Goal: Find specific page/section: Find specific page/section

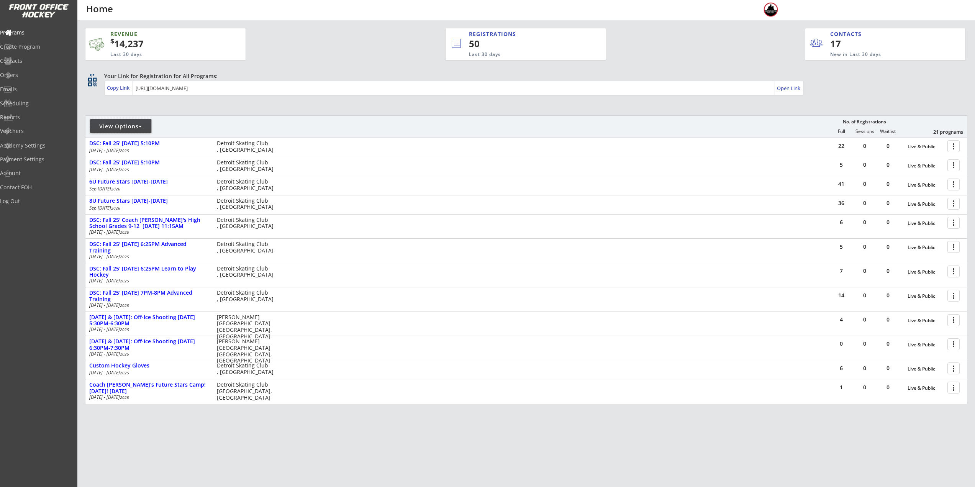
click at [107, 130] on div "View Options" at bounding box center [120, 126] width 61 height 14
select select ""Upcoming Programs""
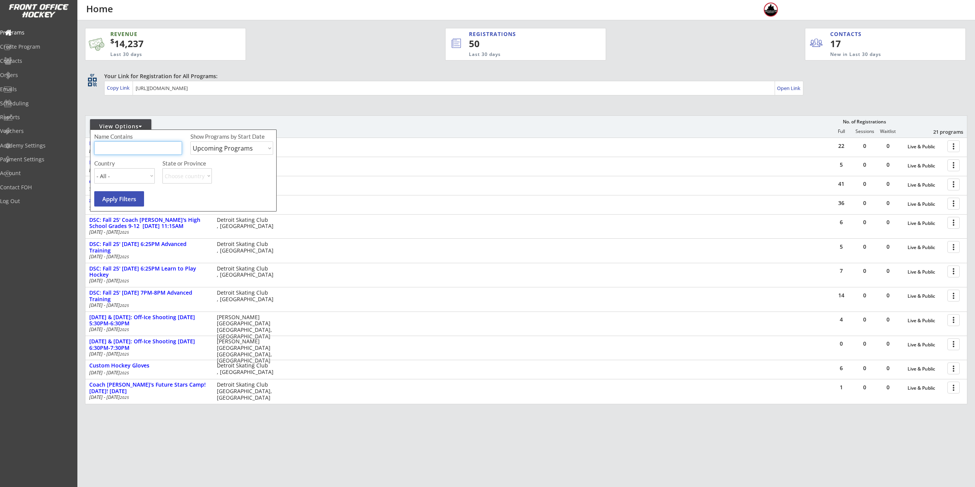
click at [113, 147] on input "input" at bounding box center [138, 147] width 88 height 13
type input "F"
type input "6U"
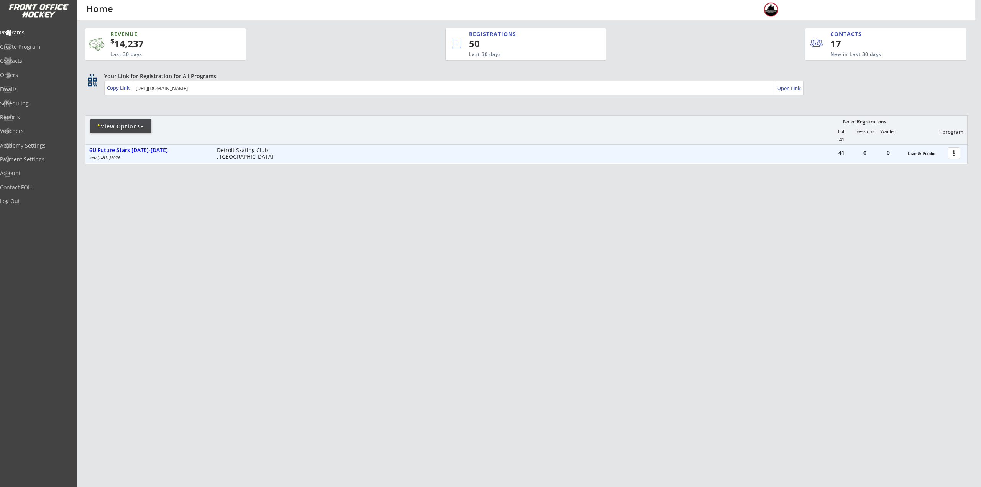
click at [953, 155] on div at bounding box center [954, 152] width 13 height 13
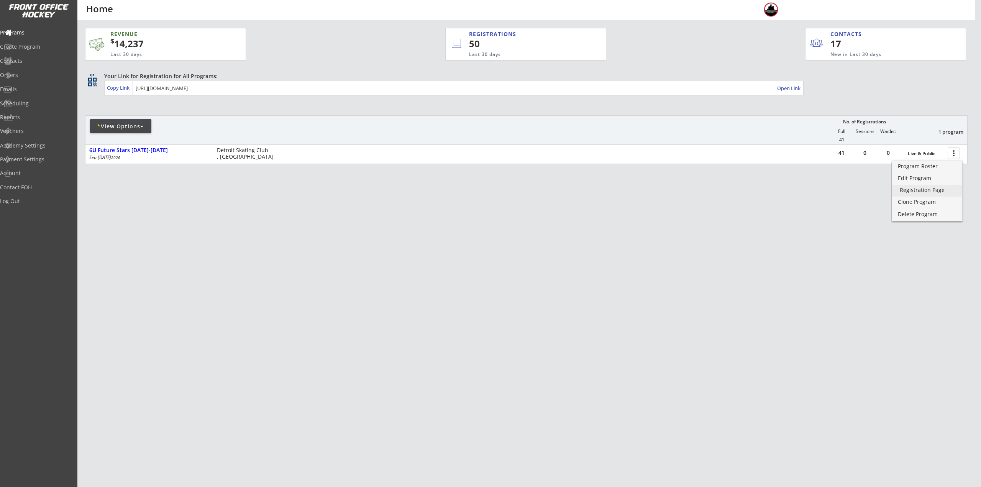
click at [925, 190] on div "Registration Page" at bounding box center [927, 189] width 55 height 5
click at [937, 164] on div "Program Roster" at bounding box center [927, 166] width 55 height 5
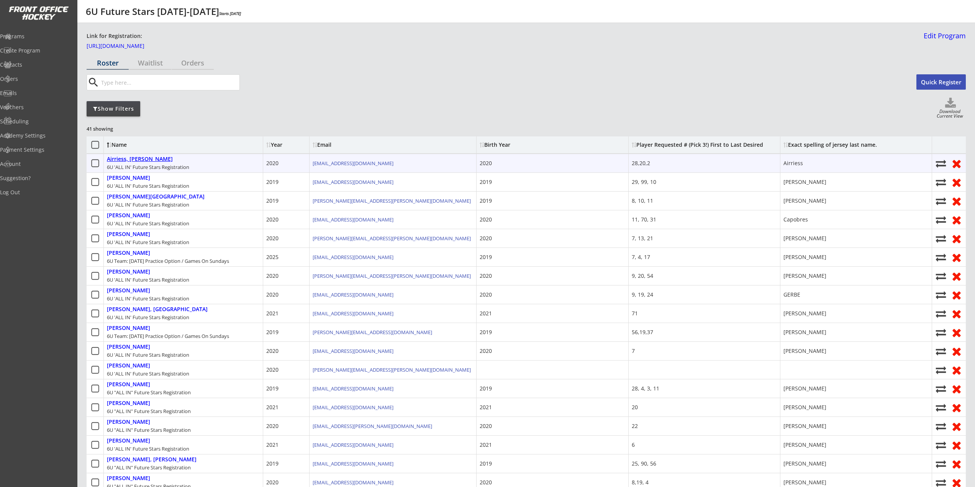
click at [131, 159] on div "Airriess, Colson" at bounding box center [140, 159] width 66 height 7
select select ""Youth S/M""
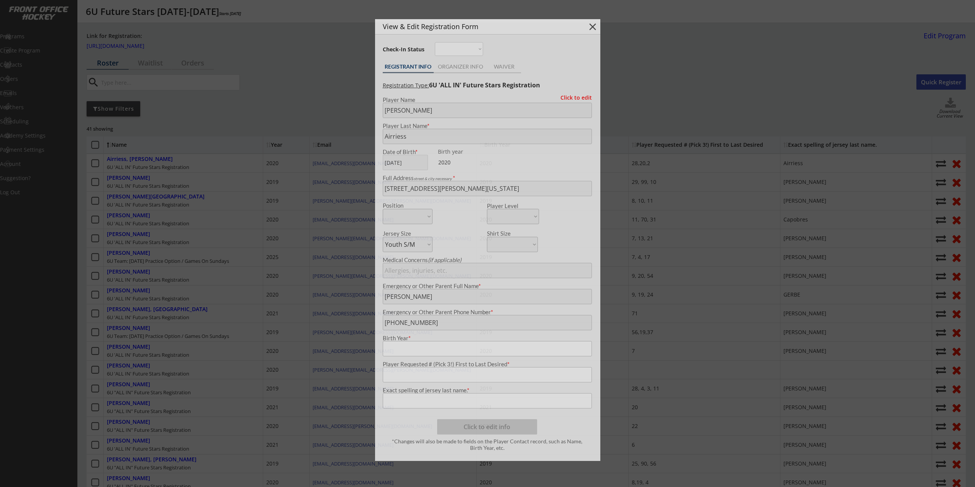
type input "2020"
type input "28,20,2"
type input "Airriess"
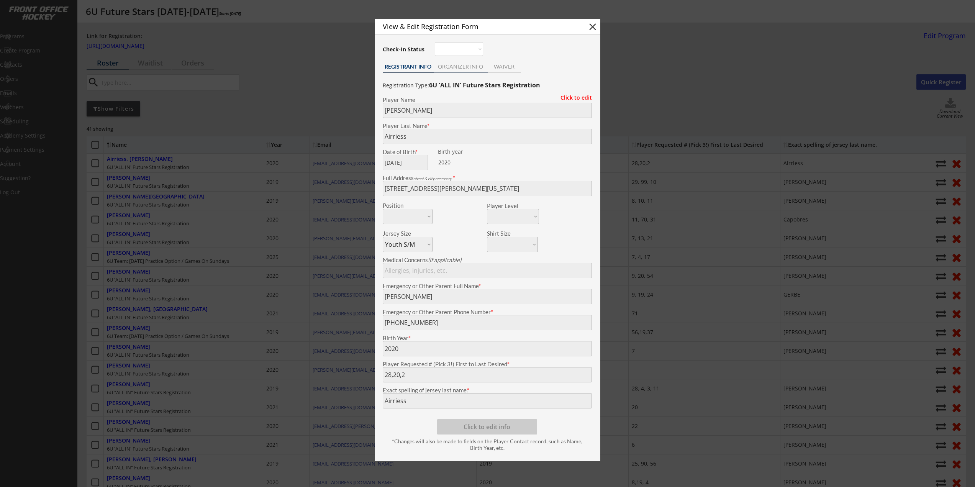
click at [468, 66] on div "ORGANIZER INFO" at bounding box center [461, 66] width 54 height 5
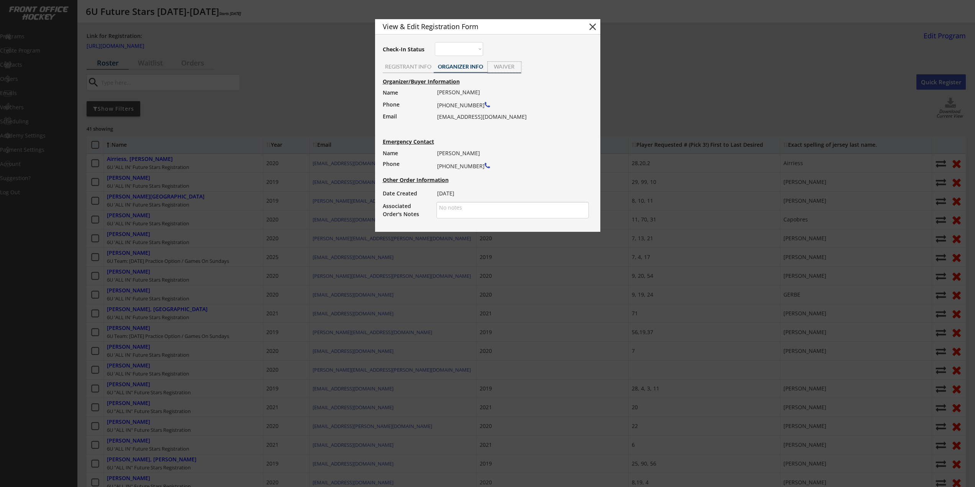
click at [515, 66] on div "WAIVER" at bounding box center [504, 66] width 33 height 5
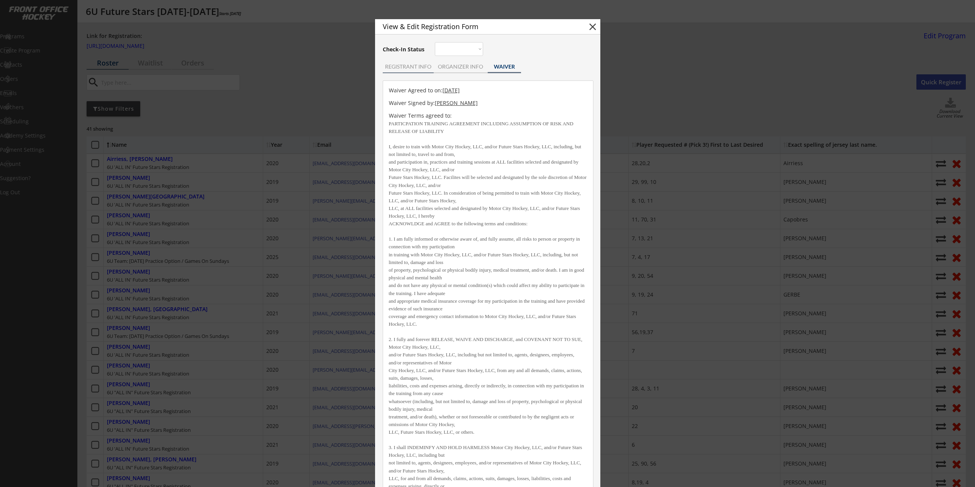
click at [423, 69] on div "REGISTRANT INFO" at bounding box center [408, 66] width 51 height 5
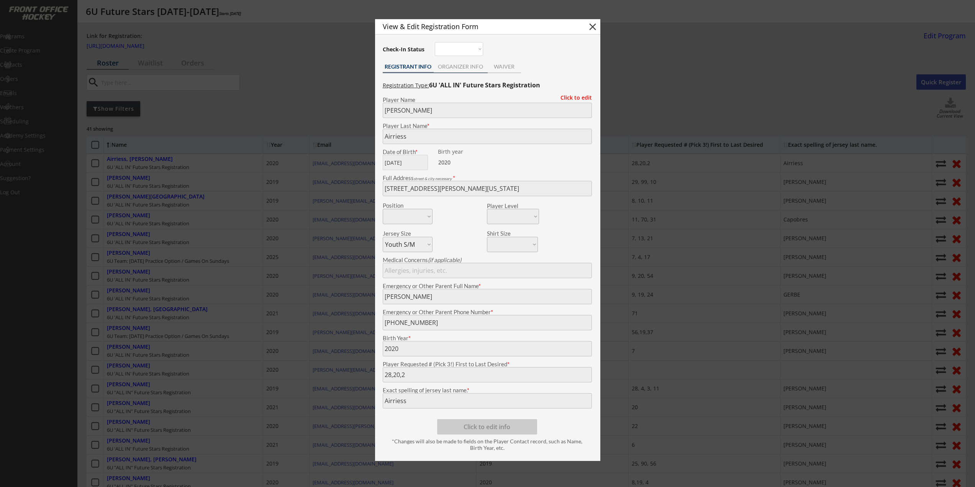
click at [457, 67] on div "ORGANIZER INFO" at bounding box center [461, 66] width 54 height 5
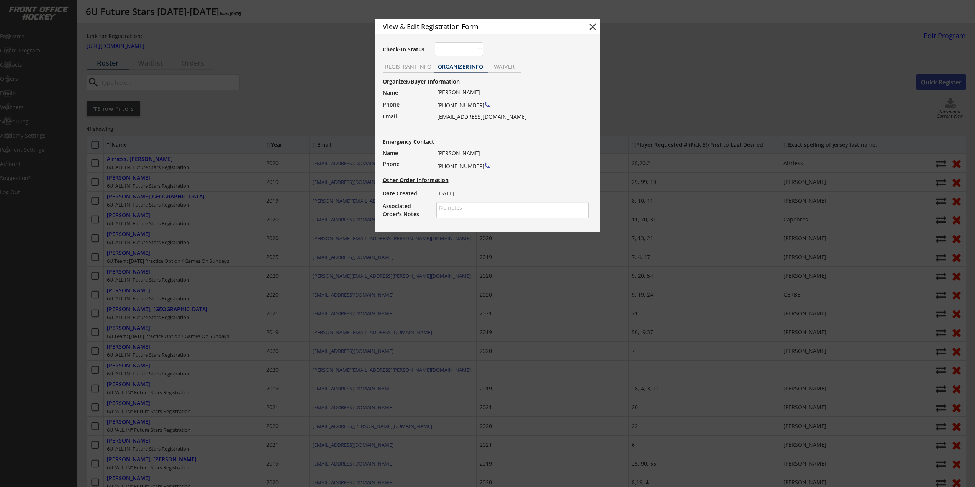
click at [451, 190] on div "6/05/25" at bounding box center [510, 193] width 147 height 11
click at [436, 180] on div "Other Order Information" at bounding box center [490, 179] width 214 height 5
click at [447, 192] on div "6/05/25" at bounding box center [510, 193] width 147 height 11
click at [591, 30] on button "close" at bounding box center [592, 26] width 11 height 11
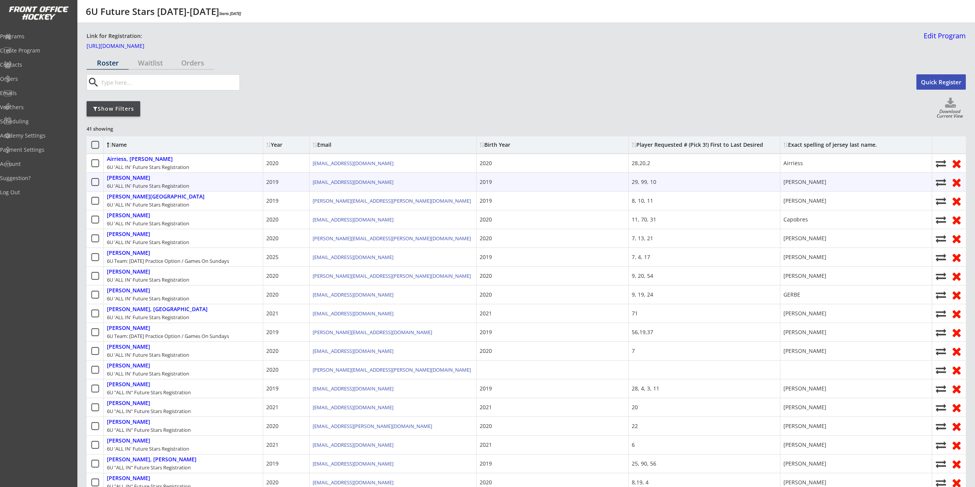
click at [137, 176] on div "Andrusiak, John" at bounding box center [128, 178] width 43 height 7
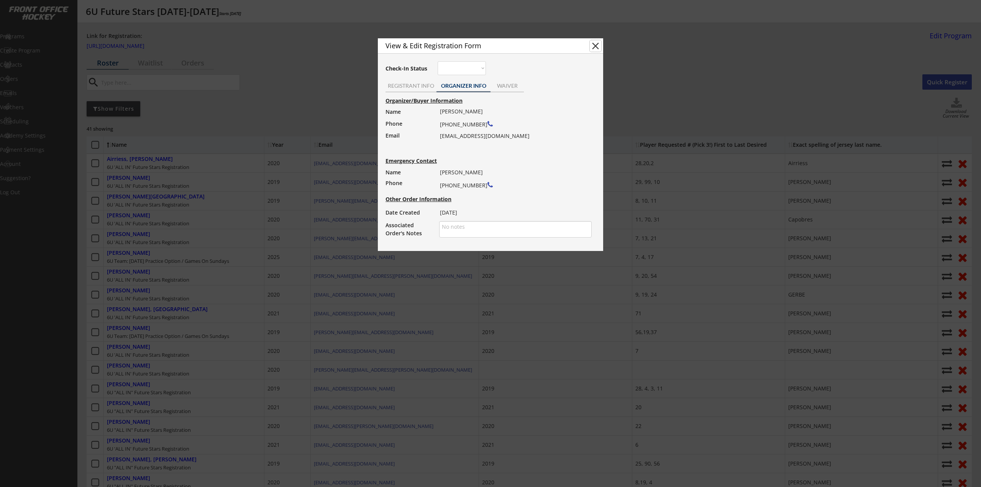
click at [596, 46] on button "close" at bounding box center [595, 45] width 11 height 11
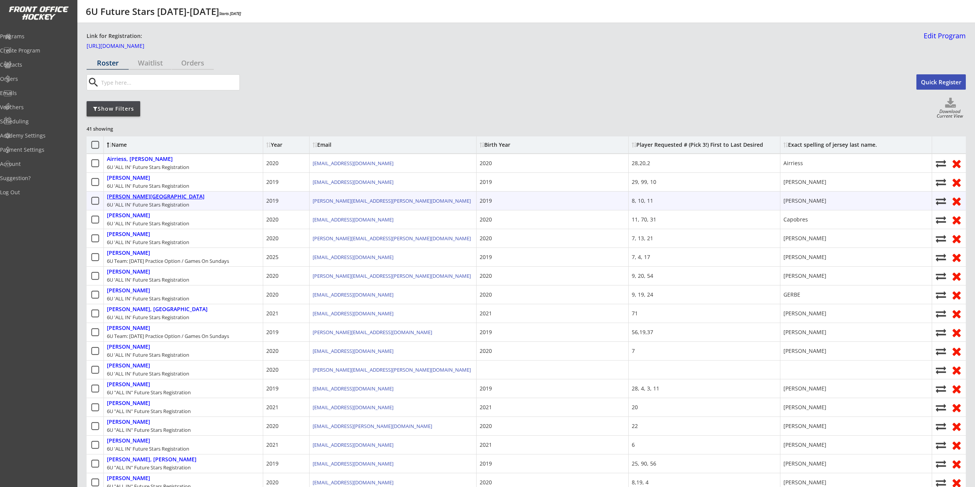
click at [126, 197] on div "Barach, Milan" at bounding box center [156, 196] width 98 height 7
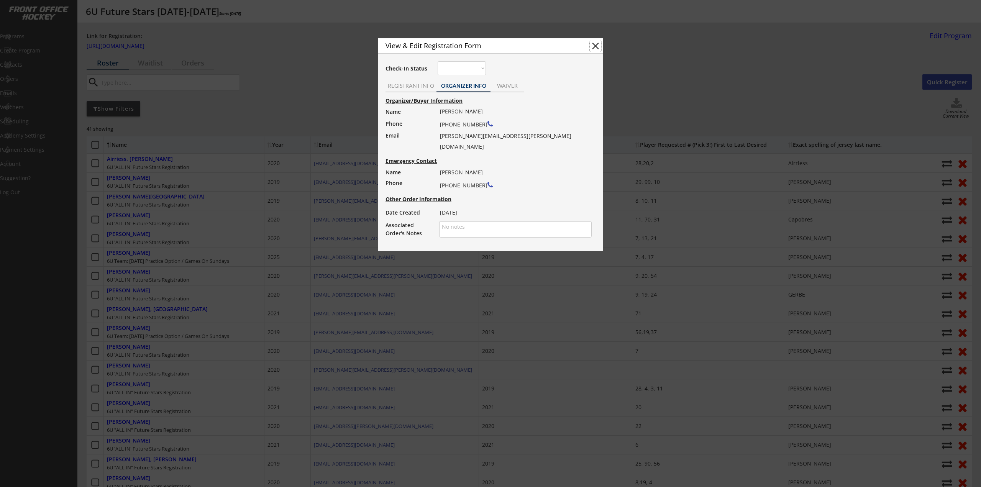
click at [590, 48] on button "close" at bounding box center [595, 45] width 11 height 11
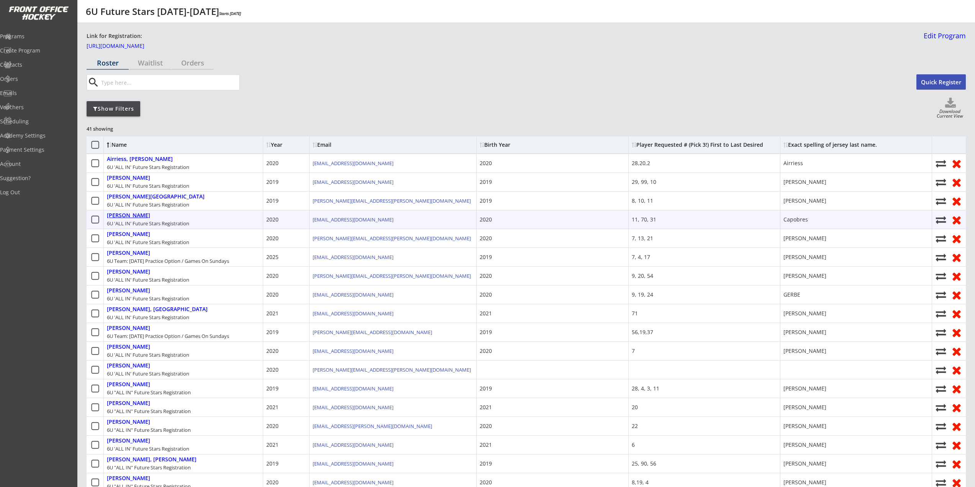
click at [137, 217] on div "Capobres, Alexander" at bounding box center [128, 215] width 43 height 7
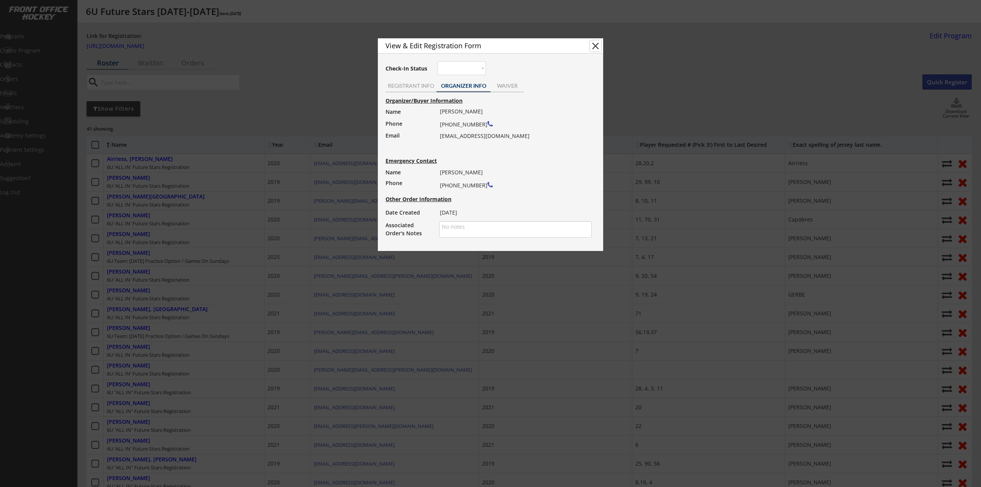
click at [599, 44] on button "close" at bounding box center [595, 45] width 11 height 11
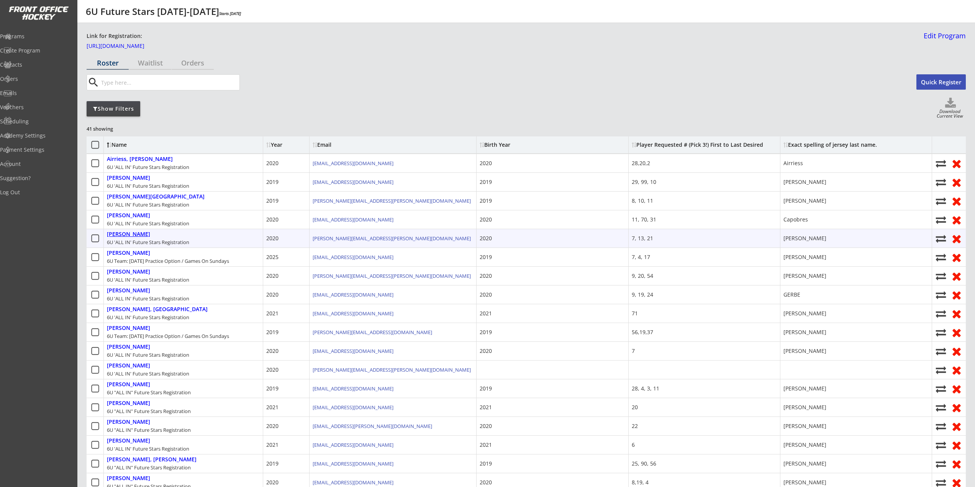
click at [125, 236] on div "Colletti, Leo" at bounding box center [128, 234] width 43 height 7
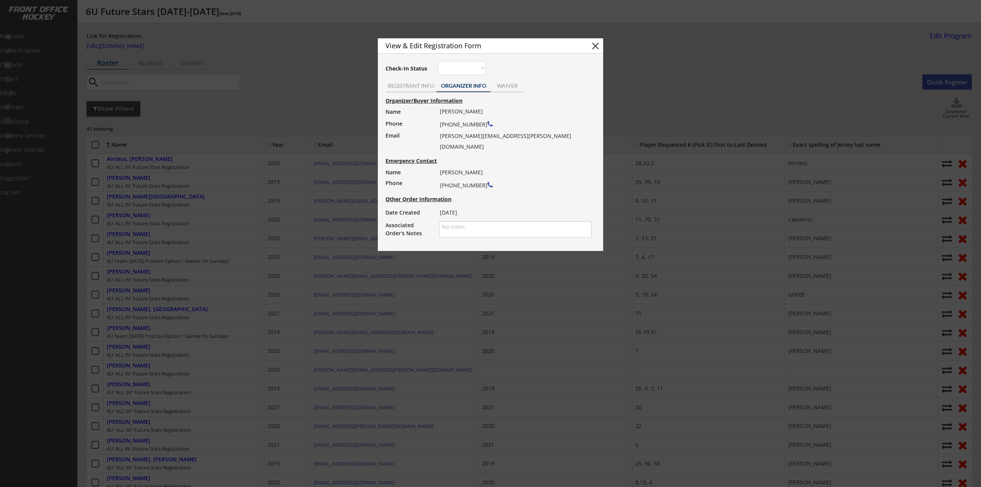
click at [598, 49] on button "close" at bounding box center [595, 45] width 11 height 11
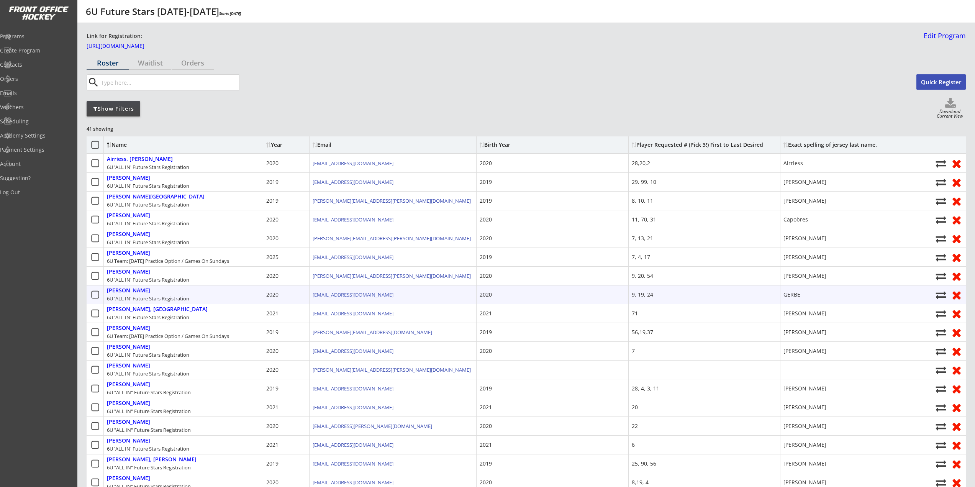
click at [116, 293] on div "Gerbe, Nico" at bounding box center [128, 290] width 43 height 7
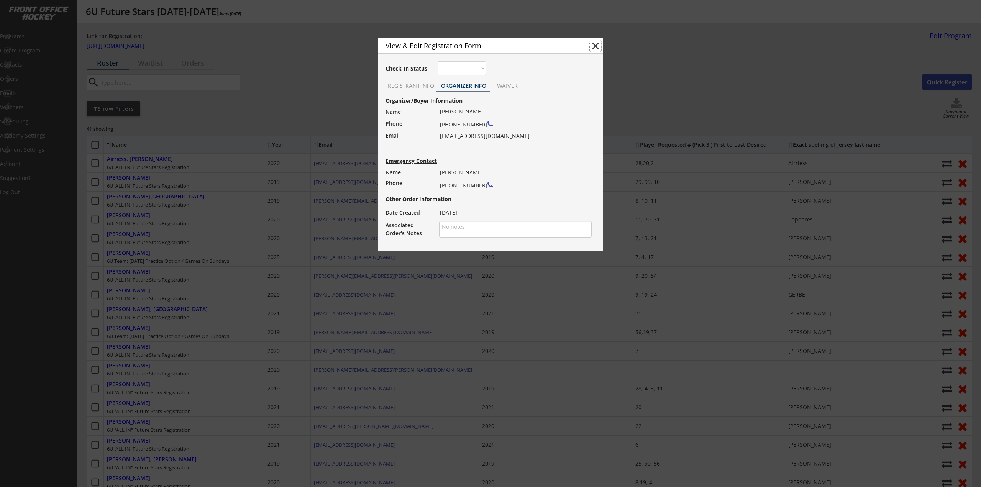
click at [596, 48] on button "close" at bounding box center [595, 45] width 11 height 11
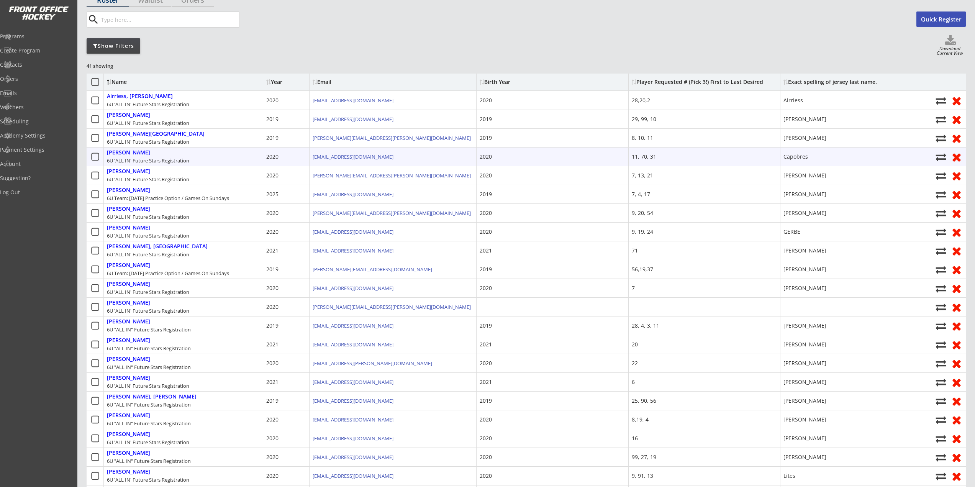
scroll to position [115, 0]
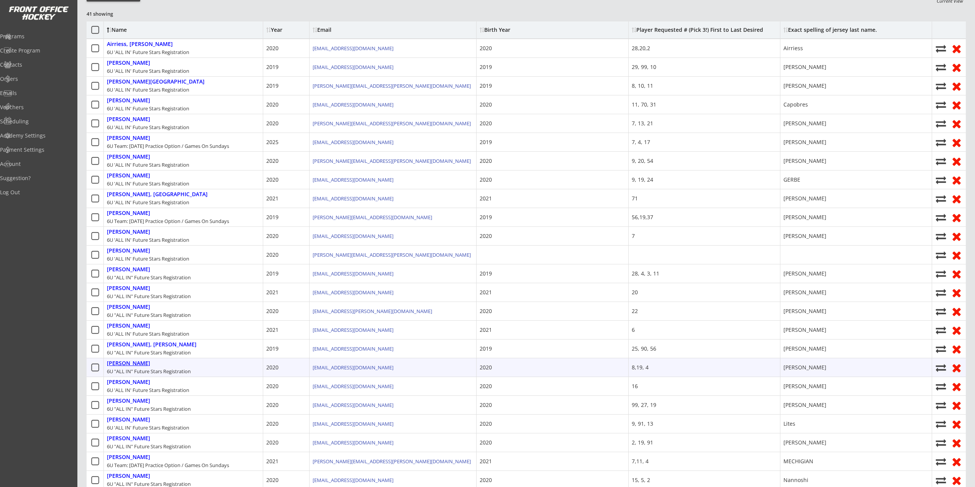
click at [132, 365] on div "Lehmann, Jett" at bounding box center [128, 363] width 43 height 7
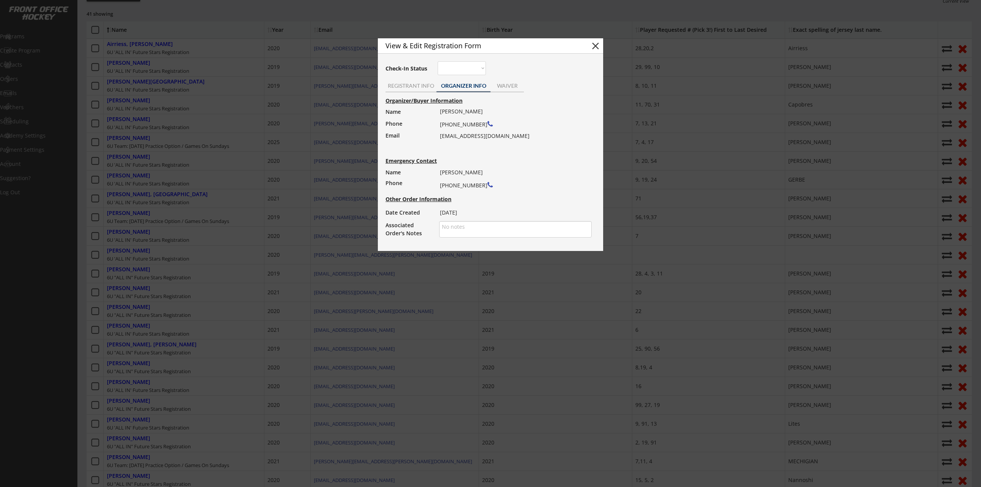
click at [595, 43] on button "close" at bounding box center [595, 45] width 11 height 11
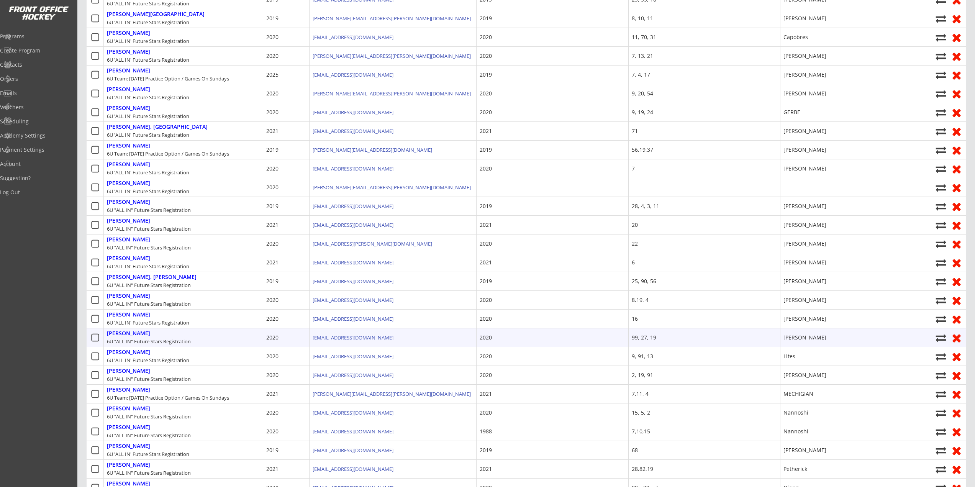
scroll to position [345, 0]
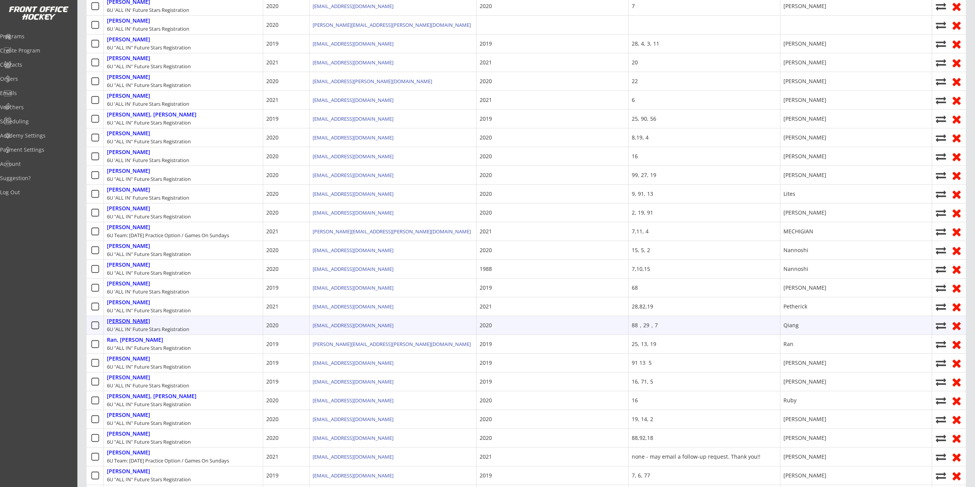
click at [127, 324] on div "Qiang, Angela" at bounding box center [128, 321] width 43 height 7
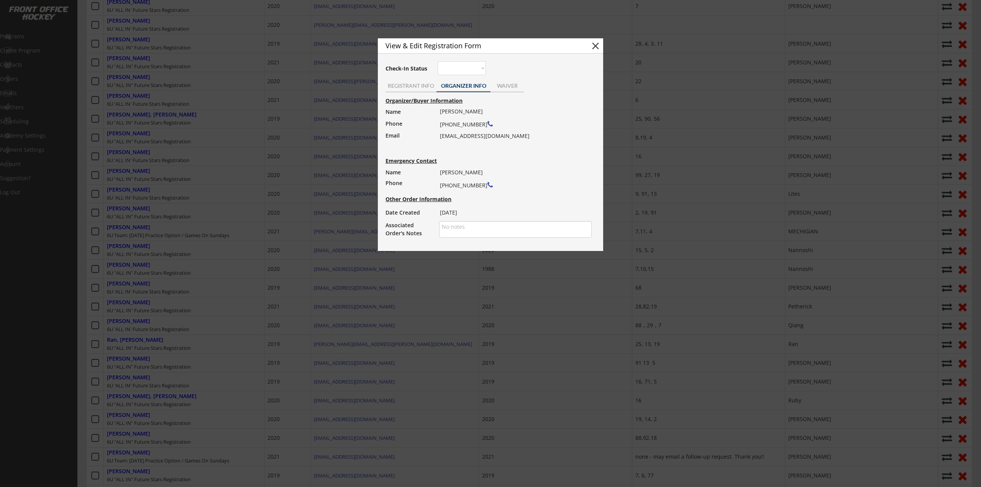
click at [597, 40] on button "close" at bounding box center [595, 45] width 11 height 11
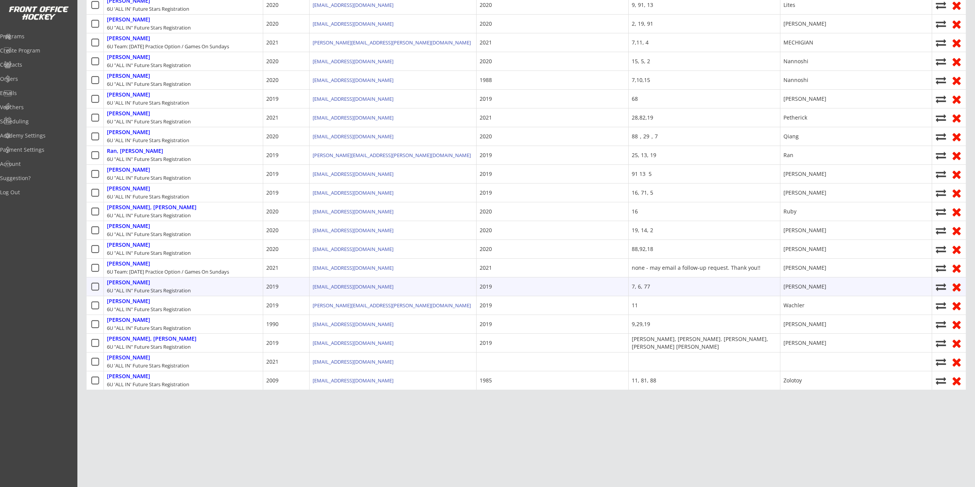
scroll to position [543, 0]
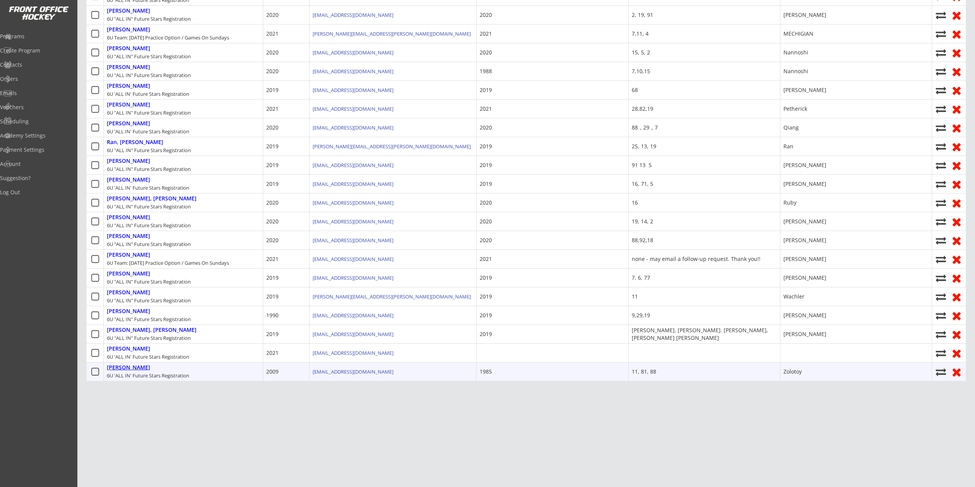
click at [131, 366] on div "Zolotoy, Michael" at bounding box center [128, 367] width 43 height 7
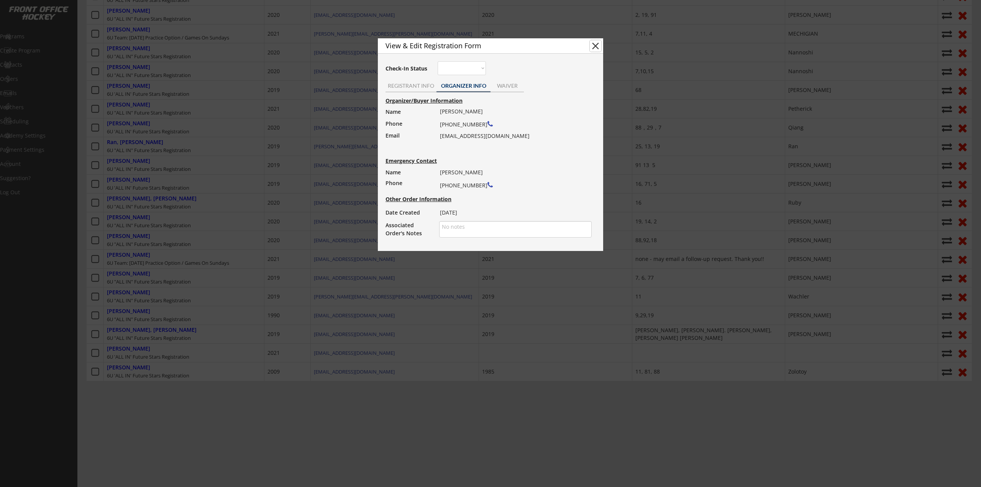
click at [594, 45] on button "close" at bounding box center [595, 45] width 11 height 11
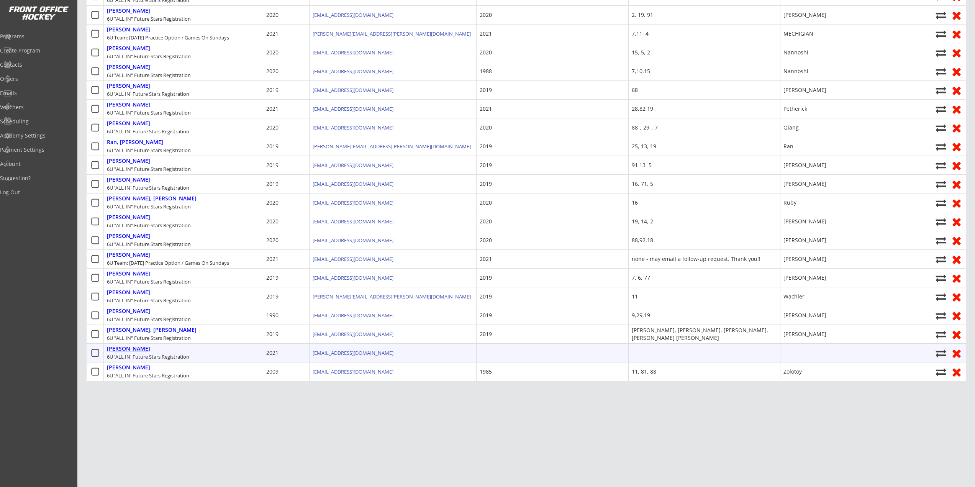
click at [123, 348] on div "Yellen, Brooks" at bounding box center [128, 349] width 43 height 7
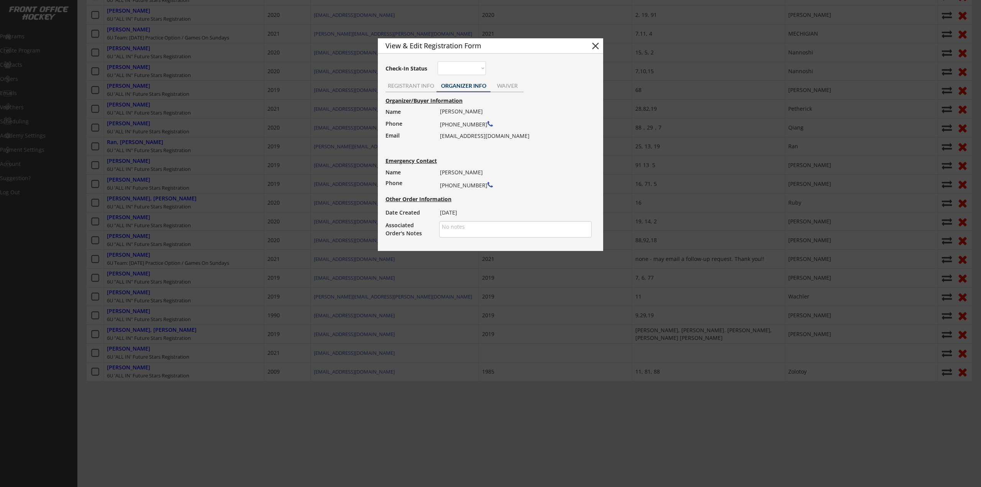
click at [595, 46] on button "close" at bounding box center [595, 45] width 11 height 11
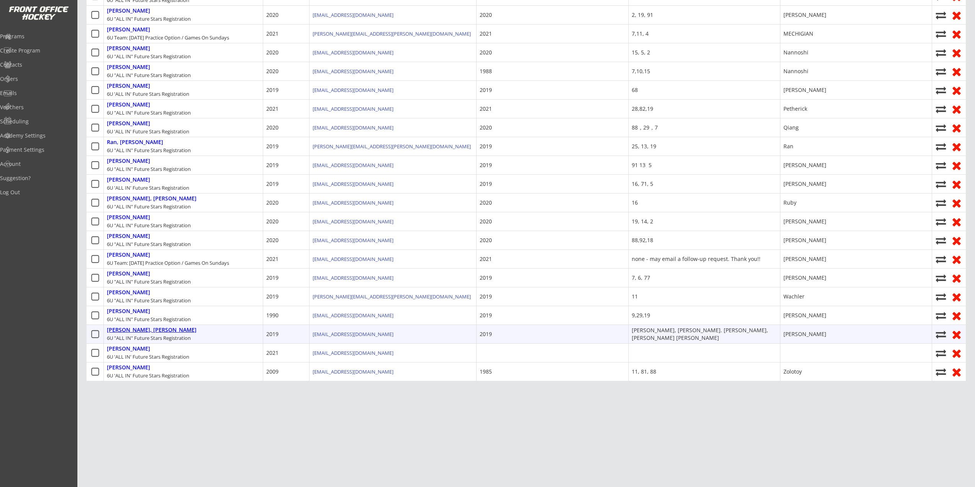
click at [134, 331] on div "Yellen, Connor" at bounding box center [152, 330] width 90 height 7
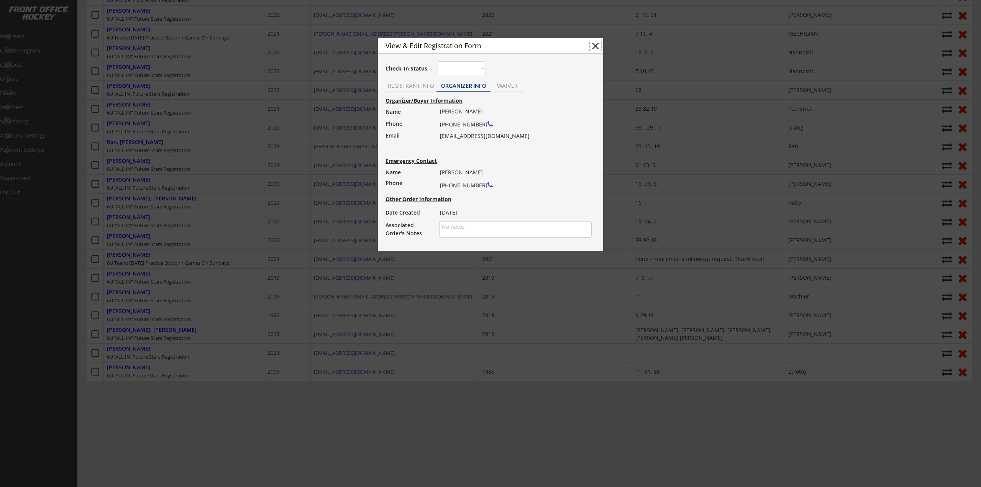
click at [597, 47] on button "close" at bounding box center [595, 45] width 11 height 11
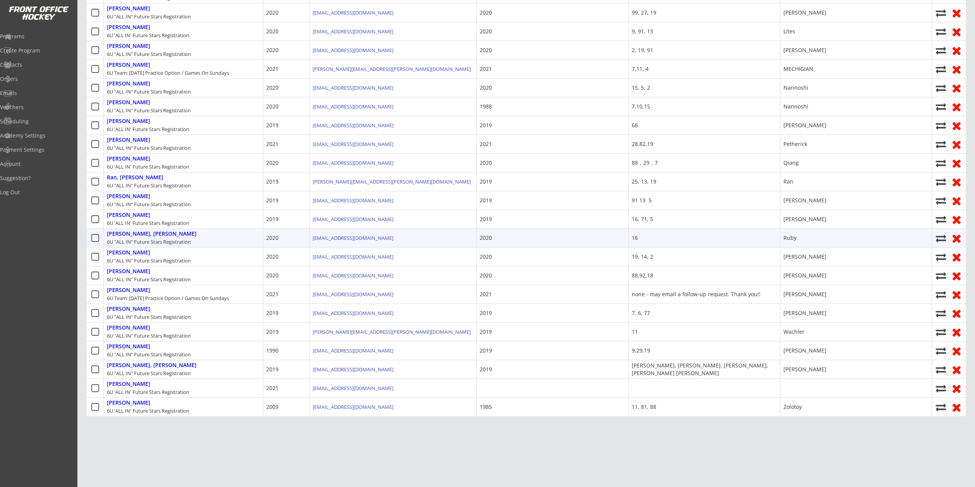
scroll to position [504, 0]
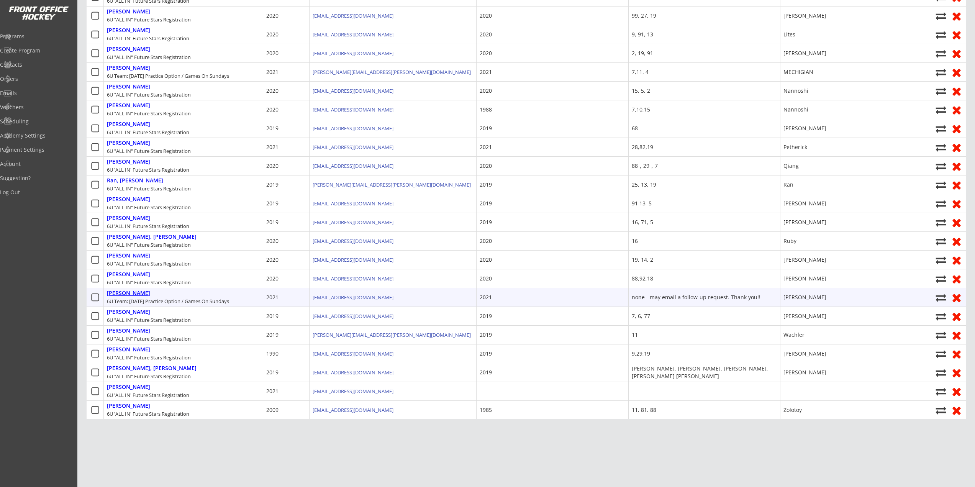
click at [140, 292] on div "Stotland, Donald" at bounding box center [128, 293] width 43 height 7
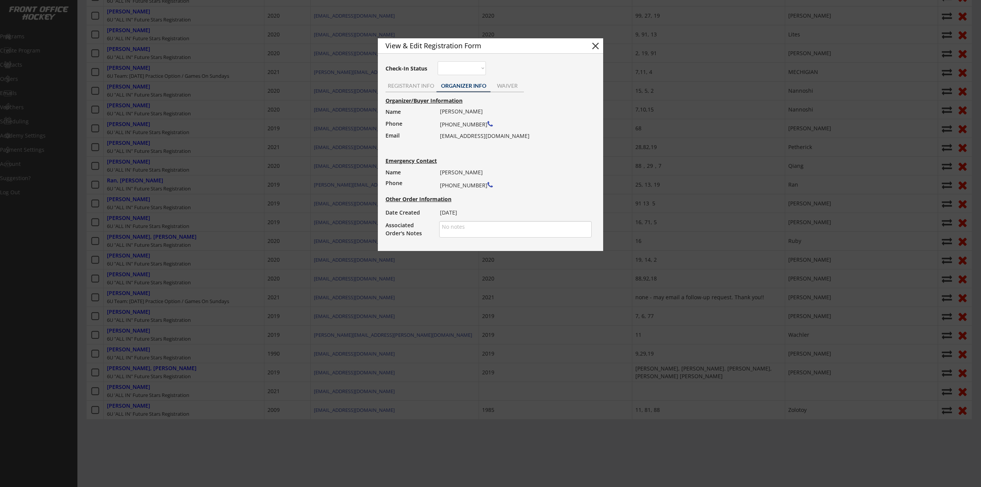
click at [598, 48] on button "close" at bounding box center [595, 45] width 11 height 11
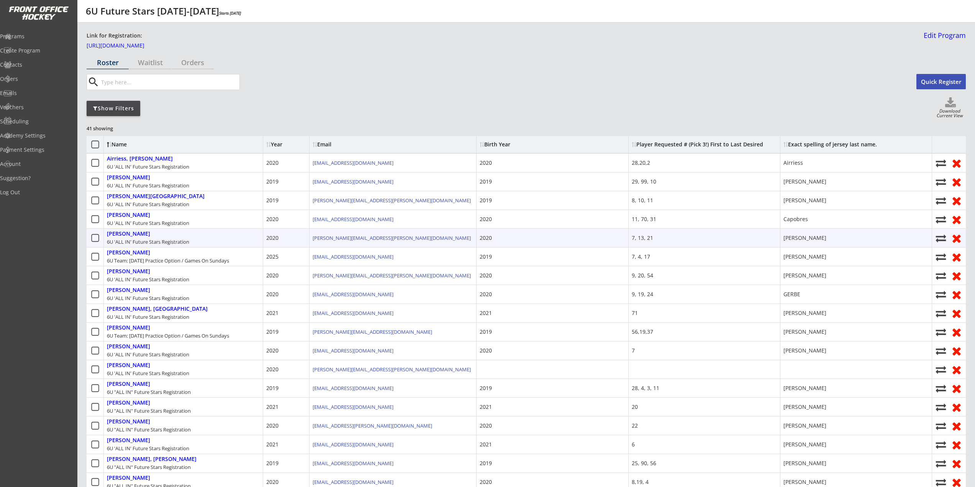
scroll to position [0, 0]
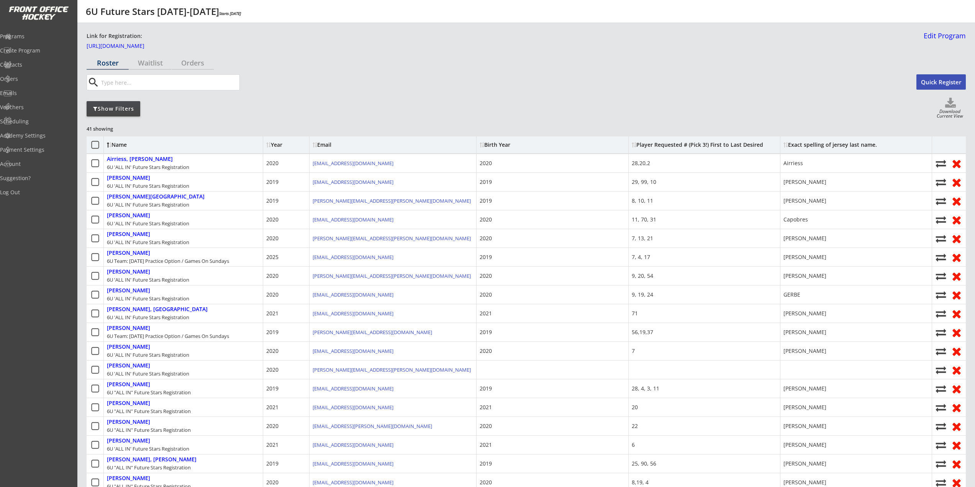
click at [317, 93] on div "search Quick Register" at bounding box center [526, 83] width 879 height 19
click at [435, 118] on div "Show Filters Download Current View" at bounding box center [526, 109] width 879 height 22
